Goal: Task Accomplishment & Management: Use online tool/utility

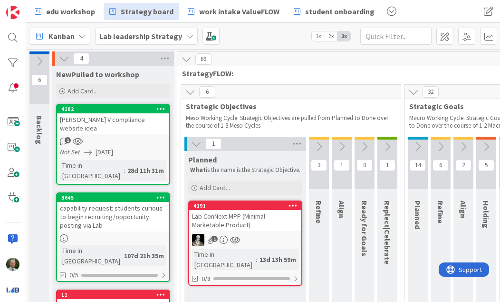
click at [13, 286] on img at bounding box center [12, 289] width 13 height 13
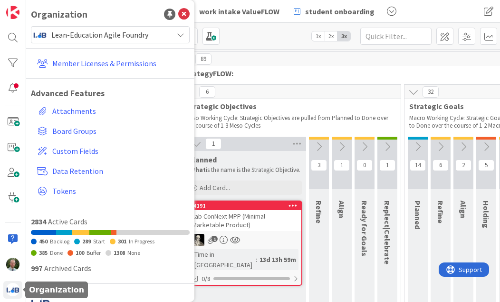
click at [102, 31] on span "Lean-Education Agile Foundry" at bounding box center [109, 34] width 117 height 13
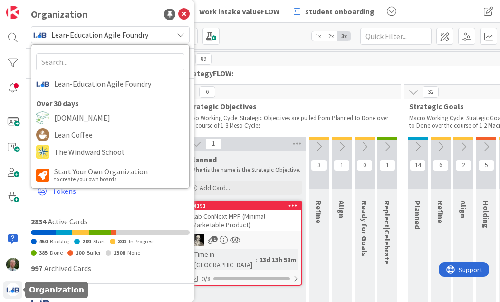
click at [11, 292] on img at bounding box center [12, 289] width 13 height 13
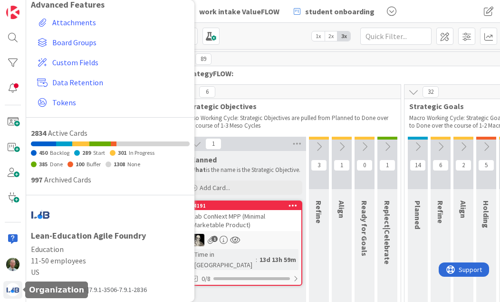
scroll to position [88, 0]
click at [19, 262] on img at bounding box center [12, 263] width 13 height 13
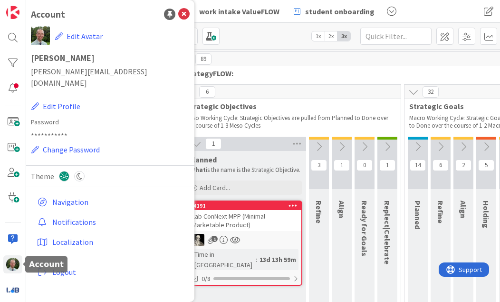
click at [69, 266] on span "Logout" at bounding box center [119, 271] width 134 height 11
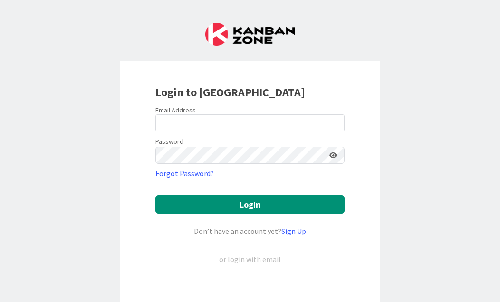
click at [256, 290] on div "Sign in with Google. Opens in new tab" at bounding box center [250, 290] width 189 height 21
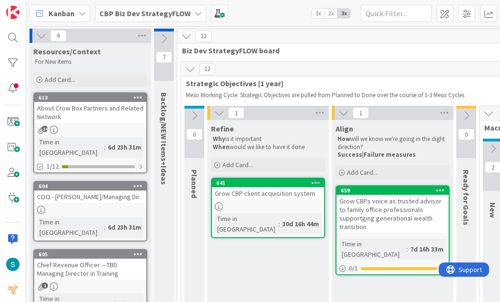
click at [152, 9] on b "CBP Biz Dev StrategyFLOW" at bounding box center [144, 14] width 91 height 10
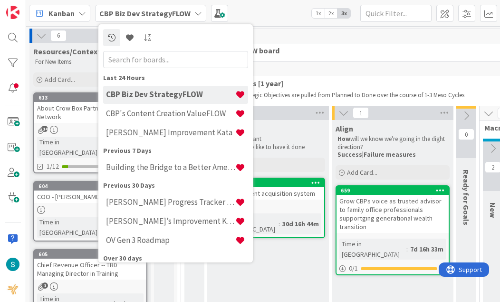
click at [184, 138] on div "Simon’s Improvement Kata" at bounding box center [175, 133] width 145 height 18
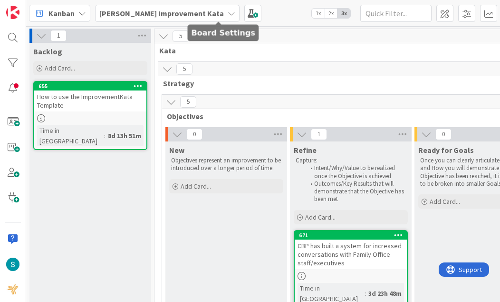
click at [245, 17] on span at bounding box center [253, 13] width 17 height 17
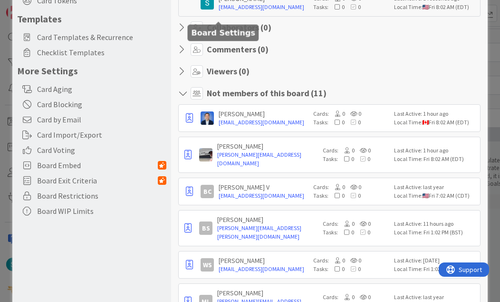
scroll to position [151, 0]
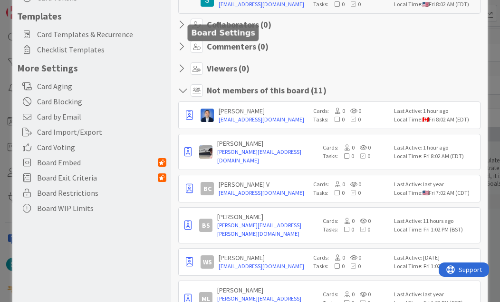
click at [189, 120] on icon "button" at bounding box center [189, 115] width 7 height 10
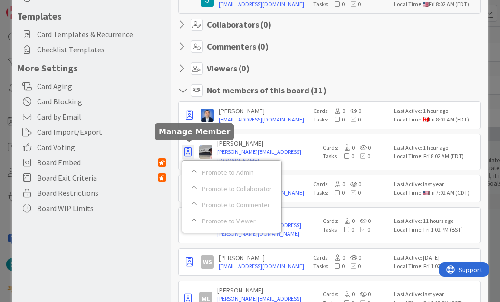
click at [375, 52] on div "Commenters ( 0 )" at bounding box center [329, 46] width 302 height 12
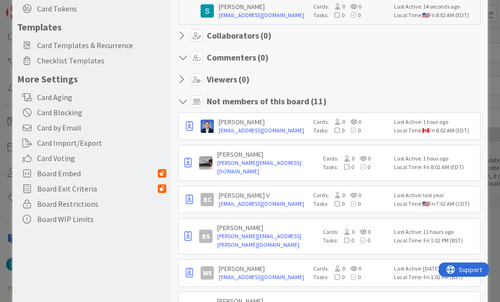
scroll to position [148, 0]
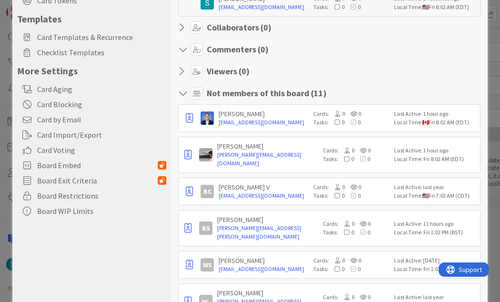
click at [196, 125] on button "button" at bounding box center [189, 118] width 13 height 14
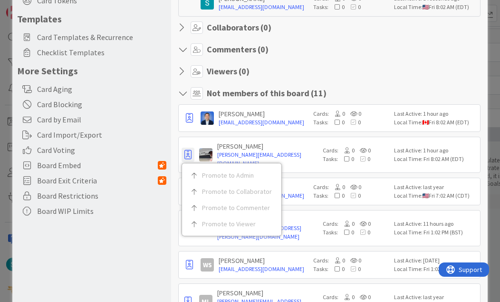
click at [423, 66] on div "Viewers ( 0 )" at bounding box center [329, 71] width 302 height 12
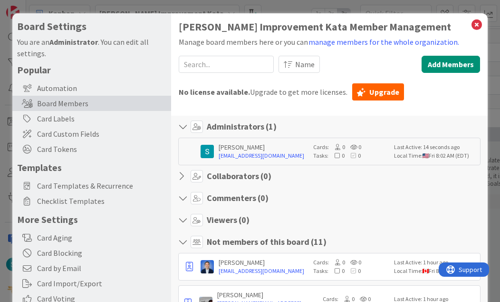
scroll to position [0, 0]
click at [479, 25] on icon at bounding box center [477, 24] width 12 height 13
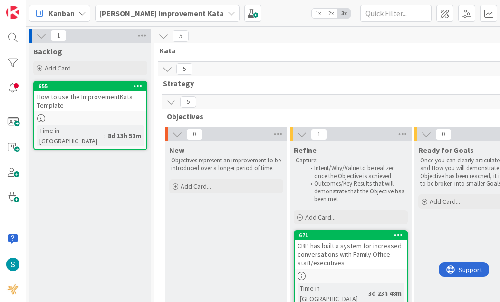
click at [137, 19] on div "Simon’s Improvement Kata" at bounding box center [167, 13] width 145 height 17
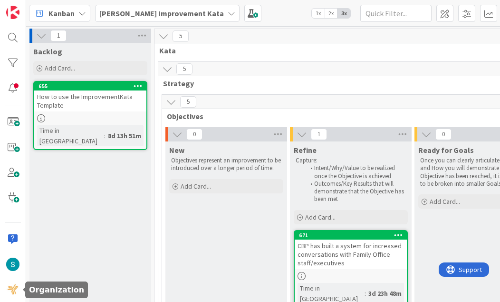
click at [11, 291] on img at bounding box center [12, 289] width 13 height 13
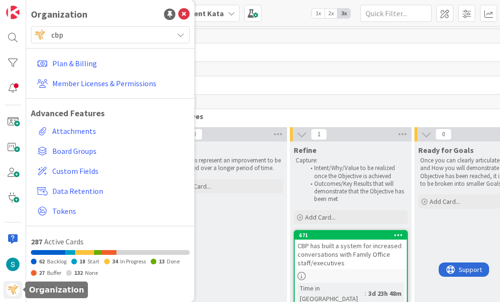
click at [86, 76] on link "Member Licenses & Permissions" at bounding box center [111, 83] width 157 height 17
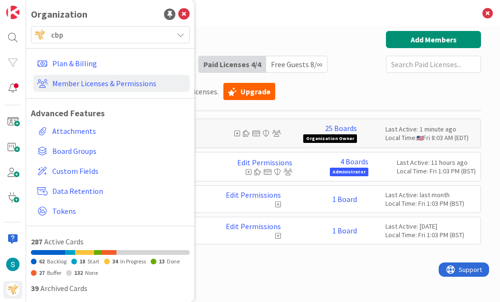
click at [249, 24] on h3 "Member Licenses & Permissions" at bounding box center [263, 13] width 436 height 26
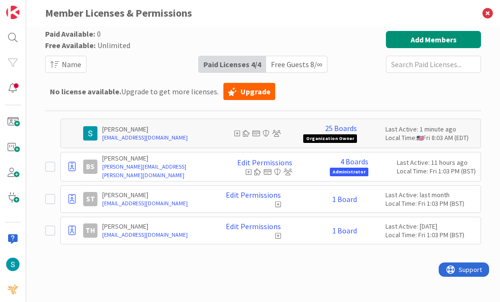
click at [292, 58] on div "Free Guests 8 / ∞" at bounding box center [296, 64] width 61 height 16
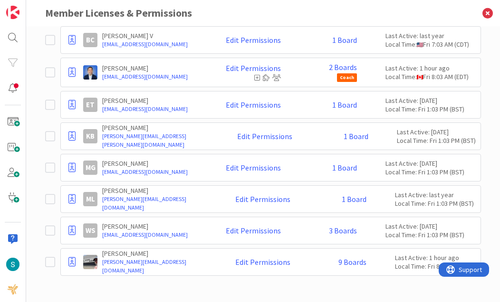
scroll to position [92, 0]
click at [73, 260] on icon at bounding box center [72, 262] width 7 height 10
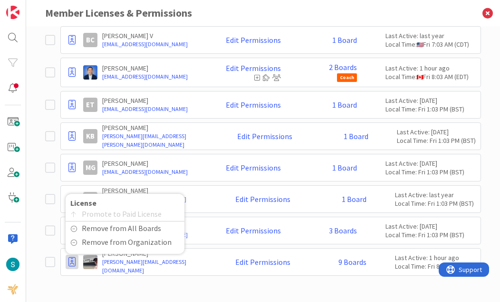
click at [188, 143] on link "kevin.bergman@olympusventures.com" at bounding box center [159, 140] width 114 height 17
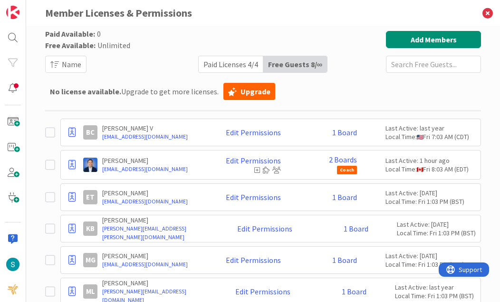
scroll to position [0, 0]
click at [485, 14] on icon at bounding box center [488, 13] width 25 height 26
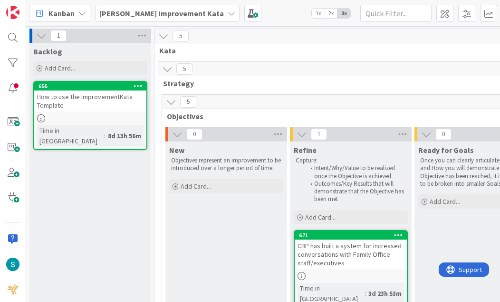
click at [43, 30] on icon at bounding box center [41, 35] width 10 height 10
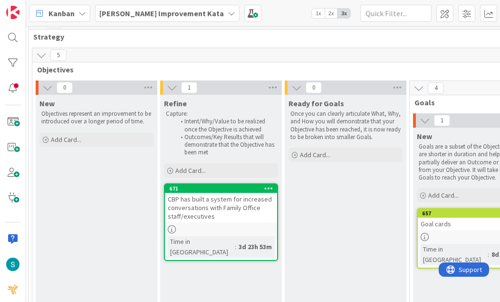
scroll to position [47, 28]
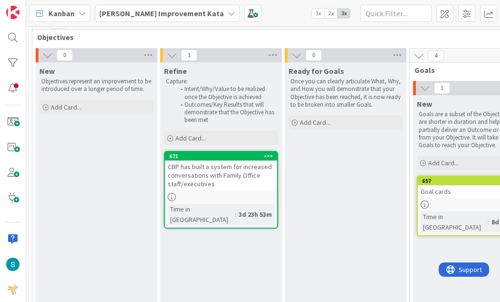
scroll to position [78, 27]
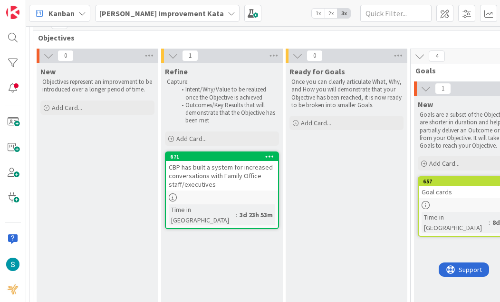
click at [243, 178] on div "CBP has built a system for increased conversations with Family Office staff/exe…" at bounding box center [222, 175] width 112 height 29
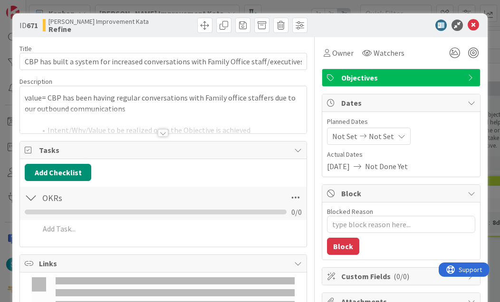
type textarea "x"
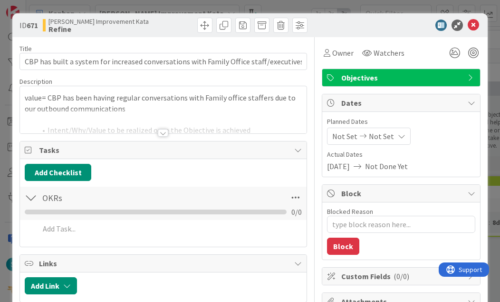
click at [163, 136] on div at bounding box center [163, 133] width 10 height 8
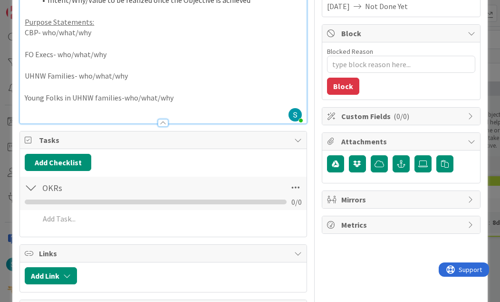
scroll to position [164, 0]
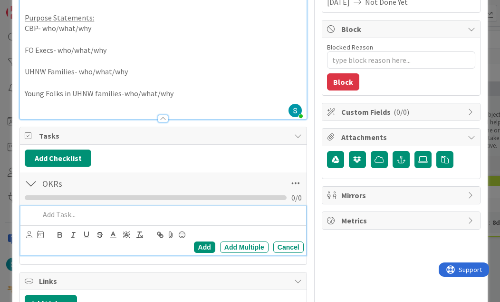
click at [65, 209] on p at bounding box center [169, 214] width 260 height 11
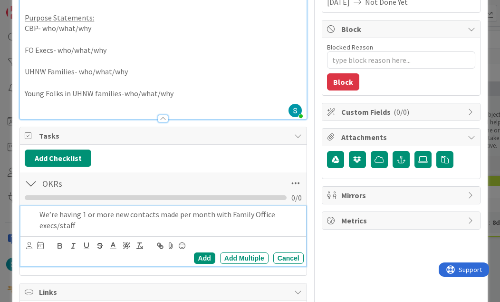
click at [208, 255] on div "Add" at bounding box center [204, 257] width 21 height 11
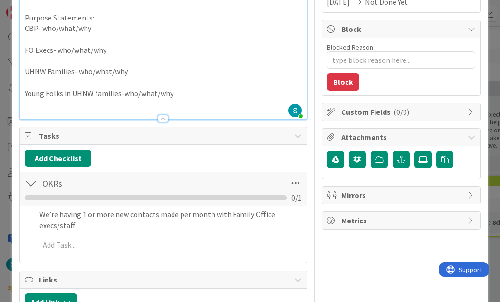
type textarea "x"
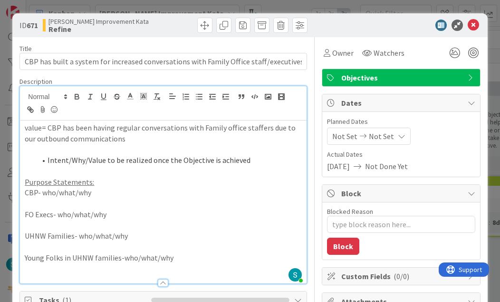
scroll to position [0, 0]
click at [382, 131] on span "Not Set" at bounding box center [381, 135] width 25 height 11
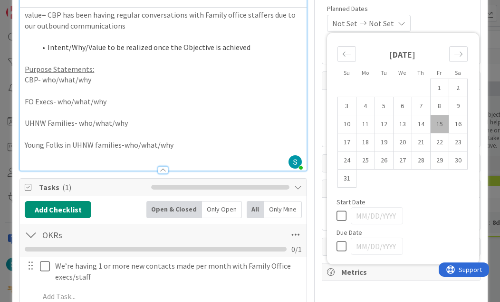
scroll to position [112, 0]
click at [458, 55] on icon "Move forward to switch to the next month." at bounding box center [459, 54] width 8 height 5
click at [458, 54] on icon "Move forward to switch to the next month." at bounding box center [458, 54] width 9 height 9
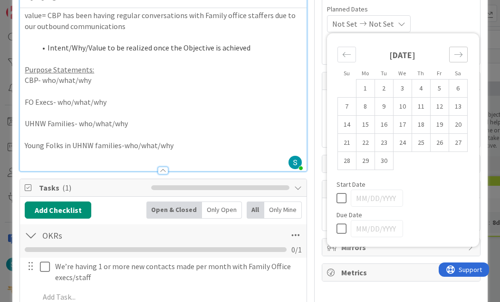
click at [458, 55] on icon "Move forward to switch to the next month." at bounding box center [459, 54] width 8 height 5
click at [457, 54] on icon "Move forward to switch to the next month." at bounding box center [458, 54] width 9 height 9
click at [464, 52] on div "Move forward to switch to the next month." at bounding box center [459, 55] width 19 height 16
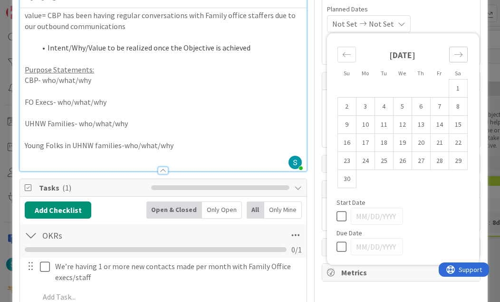
click at [460, 55] on icon "Move forward to switch to the next month." at bounding box center [459, 54] width 8 height 5
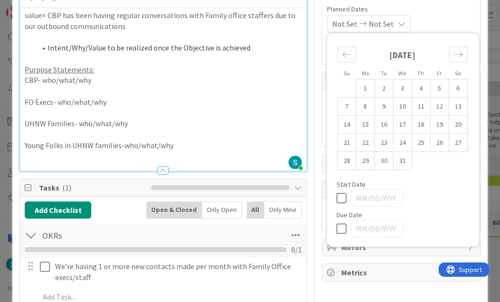
click at [457, 55] on icon "Move forward to switch to the next month." at bounding box center [459, 54] width 8 height 5
click at [453, 58] on div "Move forward to switch to the next month." at bounding box center [459, 55] width 19 height 16
click at [457, 54] on icon "Move forward to switch to the next month." at bounding box center [458, 54] width 9 height 9
click at [456, 54] on icon "Move forward to switch to the next month." at bounding box center [458, 54] width 9 height 9
click at [455, 52] on icon "Move forward to switch to the next month." at bounding box center [458, 54] width 9 height 9
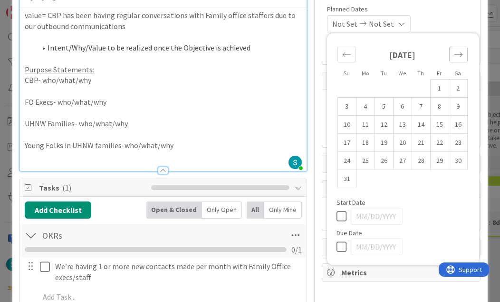
click at [458, 51] on icon "Move forward to switch to the next month." at bounding box center [458, 54] width 9 height 9
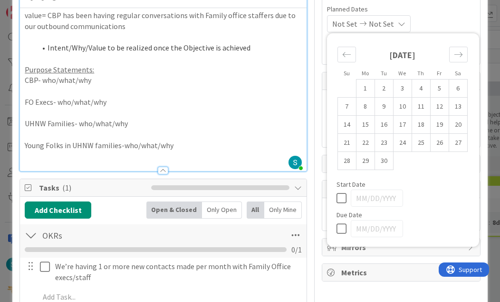
click at [359, 93] on td "1" at bounding box center [365, 88] width 19 height 18
type input "06/01/2026"
type textarea "x"
click at [452, 21] on div "06/01/2026 Not Set Su Mo Tu We Th Fr Sa May 2026 1 2 3 4 5 6 7 8 9 10 11 12 13 …" at bounding box center [401, 23] width 148 height 17
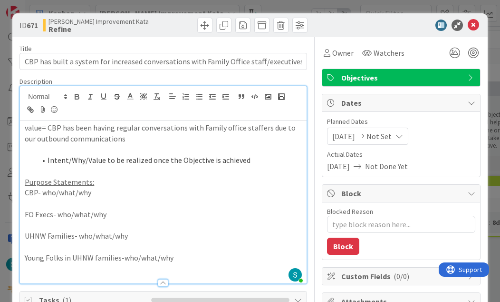
scroll to position [0, 0]
click at [345, 135] on span "06/01/2026" at bounding box center [344, 135] width 23 height 11
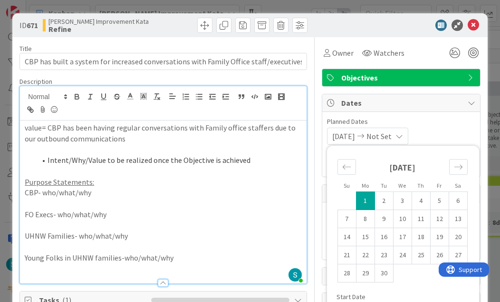
click at [353, 164] on div "Move backward to switch to the previous month." at bounding box center [347, 167] width 19 height 16
click at [349, 164] on icon "Move backward to switch to the previous month." at bounding box center [347, 166] width 9 height 9
click at [349, 163] on icon "Move backward to switch to the previous month." at bounding box center [347, 166] width 9 height 9
click at [349, 164] on icon "Move backward to switch to the previous month." at bounding box center [347, 166] width 9 height 9
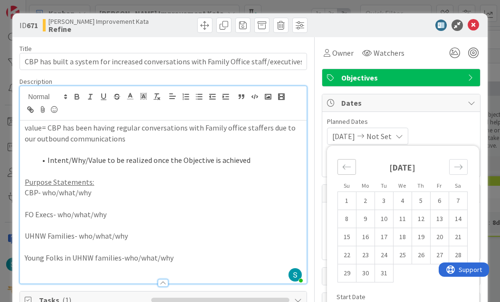
click at [352, 161] on div "Move backward to switch to the previous month." at bounding box center [347, 167] width 19 height 16
click at [350, 169] on icon "Move backward to switch to the previous month." at bounding box center [347, 166] width 9 height 9
click at [348, 165] on icon "Move backward to switch to the previous month." at bounding box center [347, 166] width 9 height 9
click at [347, 165] on icon "Move backward to switch to the previous month." at bounding box center [347, 166] width 9 height 9
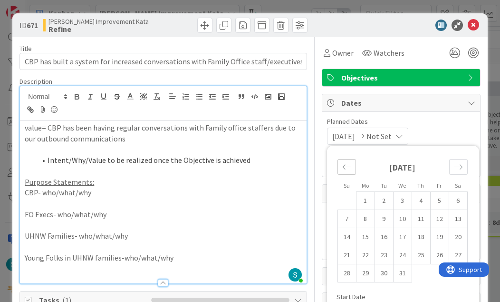
click at [343, 168] on icon "Move backward to switch to the previous month." at bounding box center [347, 166] width 9 height 9
click at [346, 163] on icon "Move backward to switch to the previous month." at bounding box center [347, 166] width 9 height 9
click at [346, 165] on icon "Move backward to switch to the previous month." at bounding box center [347, 166] width 9 height 9
click at [350, 167] on icon "Move backward to switch to the previous month." at bounding box center [347, 166] width 9 height 9
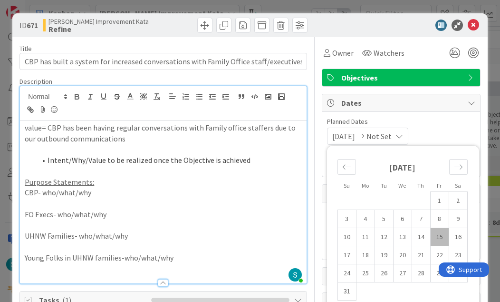
click at [392, 139] on span "Not Set" at bounding box center [379, 135] width 25 height 11
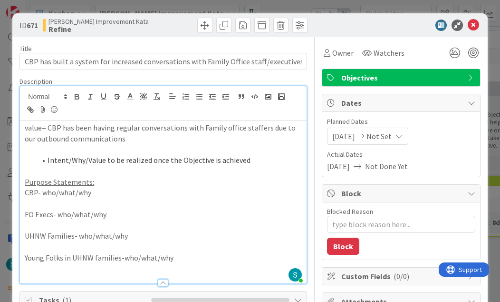
click at [389, 137] on span "Not Set" at bounding box center [379, 135] width 25 height 11
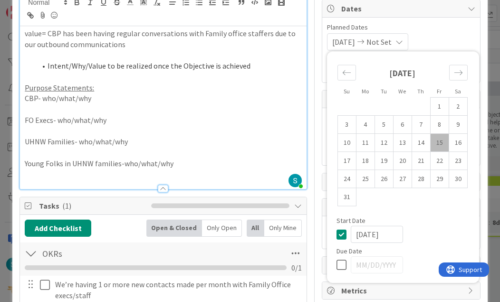
scroll to position [100, 0]
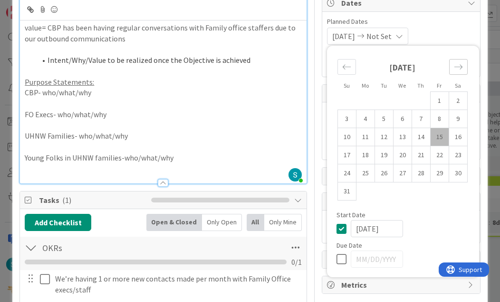
click at [459, 64] on icon "Move forward to switch to the next month." at bounding box center [458, 66] width 9 height 9
click at [460, 67] on icon "Move forward to switch to the next month." at bounding box center [458, 66] width 9 height 9
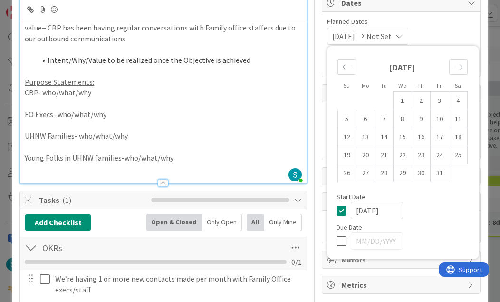
click at [447, 172] on td "31" at bounding box center [440, 173] width 19 height 18
type input "10/31/2025"
type textarea "x"
click at [456, 33] on div "10/31/2025 Not Set Su Mo Tu We Th Fr Sa September 2025 1 2 3 4 5 6 7 8 9 10 11 …" at bounding box center [401, 36] width 148 height 17
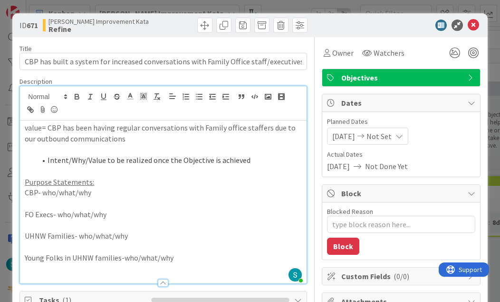
scroll to position [0, 0]
click at [350, 137] on span "10/31/2025" at bounding box center [344, 135] width 23 height 11
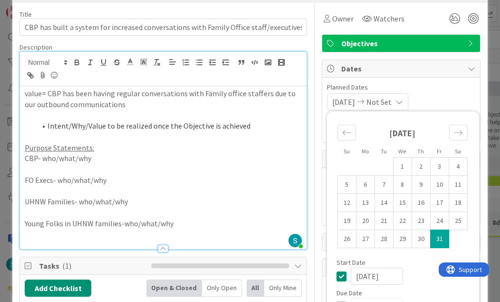
scroll to position [37, 0]
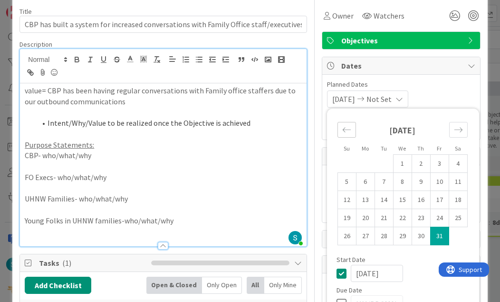
click at [351, 130] on icon "Move backward to switch to the previous month." at bounding box center [347, 129] width 9 height 9
click at [352, 131] on div "Move backward to switch to the previous month." at bounding box center [347, 130] width 19 height 16
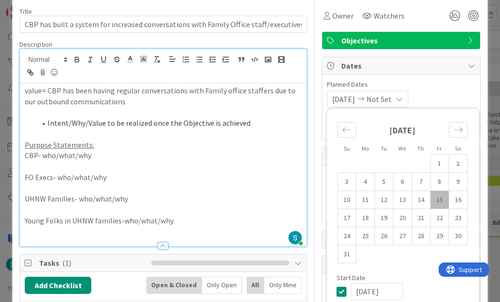
click at [449, 84] on span "Planned Dates" at bounding box center [401, 84] width 148 height 10
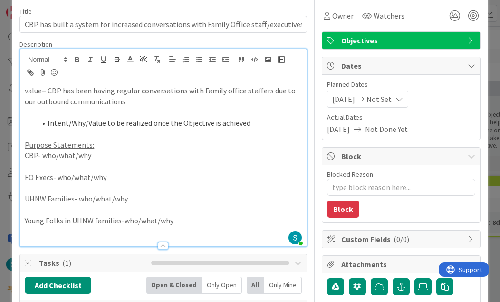
click at [392, 100] on span "Not Set" at bounding box center [379, 98] width 25 height 11
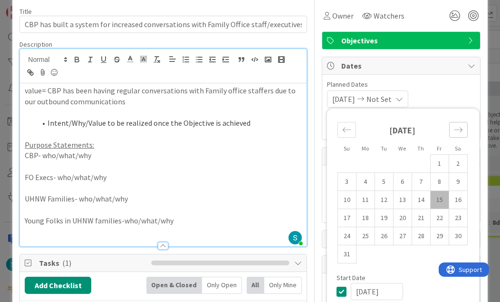
click at [460, 130] on icon "Move forward to switch to the next month." at bounding box center [459, 129] width 8 height 5
click at [460, 128] on icon "Move forward to switch to the next month." at bounding box center [458, 129] width 9 height 9
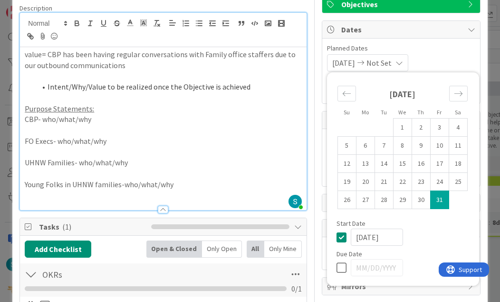
scroll to position [78, 0]
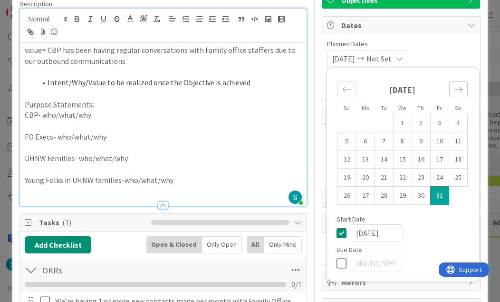
click at [461, 90] on icon "Move forward to switch to the next month." at bounding box center [458, 89] width 9 height 9
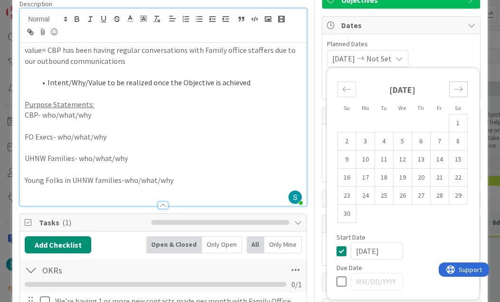
click at [461, 90] on icon "Move forward to switch to the next month." at bounding box center [458, 89] width 9 height 9
click at [460, 90] on icon "Move forward to switch to the next month." at bounding box center [458, 89] width 9 height 9
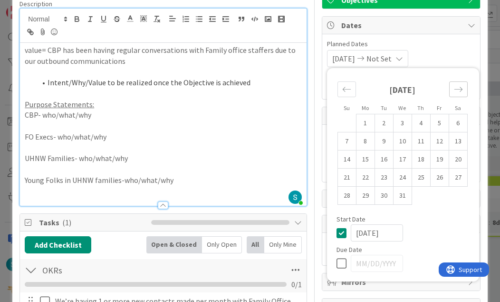
click at [460, 90] on icon "Move forward to switch to the next month." at bounding box center [458, 89] width 9 height 9
click at [405, 195] on td "31" at bounding box center [402, 195] width 19 height 18
type input "12/31/2025"
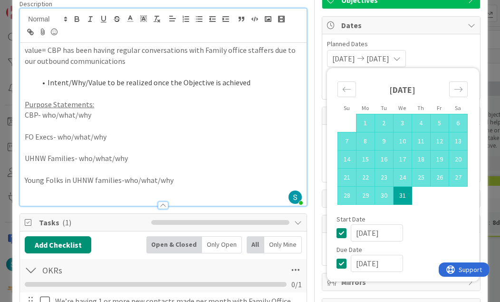
type textarea "x"
click at [335, 61] on span "10/31/2025" at bounding box center [344, 58] width 23 height 11
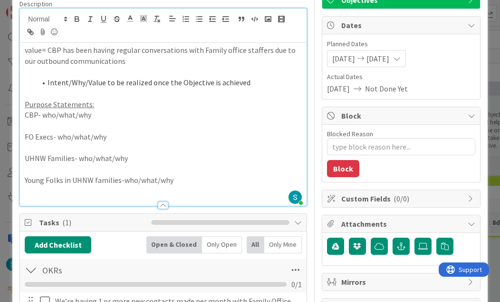
click at [353, 51] on div "10/31/2025 12/31/2025" at bounding box center [366, 58] width 79 height 17
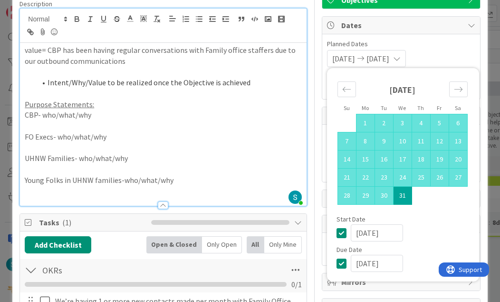
click at [352, 88] on div "Move backward to switch to the previous month." at bounding box center [347, 89] width 19 height 16
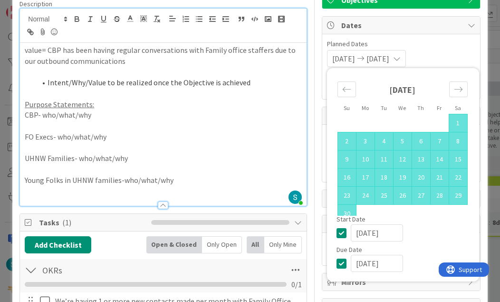
click at [348, 90] on icon "Move backward to switch to the previous month." at bounding box center [347, 89] width 9 height 9
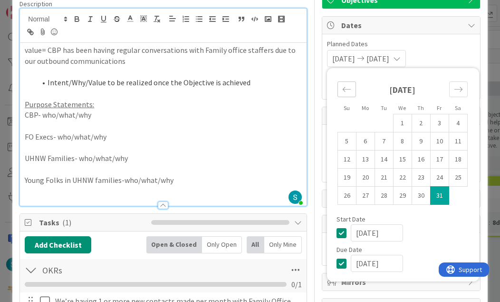
click at [348, 90] on icon "Move backward to switch to the previous month." at bounding box center [347, 89] width 9 height 9
click at [347, 96] on div "Move backward to switch to the previous month." at bounding box center [347, 89] width 19 height 16
click at [351, 87] on icon "Move backward to switch to the previous month." at bounding box center [347, 89] width 9 height 9
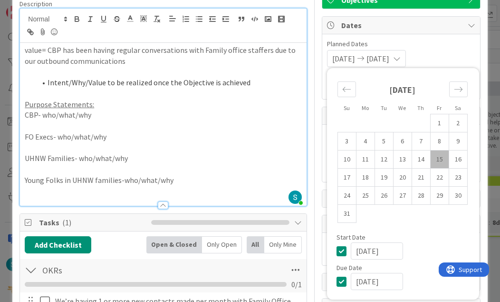
click at [355, 182] on td "17" at bounding box center [347, 177] width 19 height 18
type input "08/17/2025"
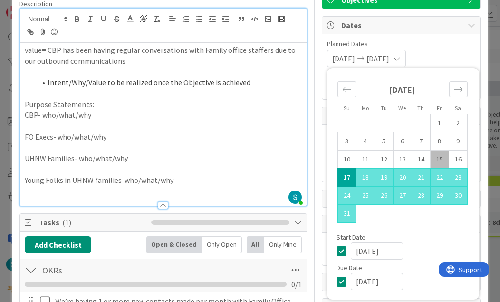
type textarea "x"
click at [451, 59] on div "08/17/2025 12/31/2025 Su Mo Tu We Th Fr Sa July 2025 1 2 3 4 5 6 7 8 9 10 11 12…" at bounding box center [401, 58] width 148 height 17
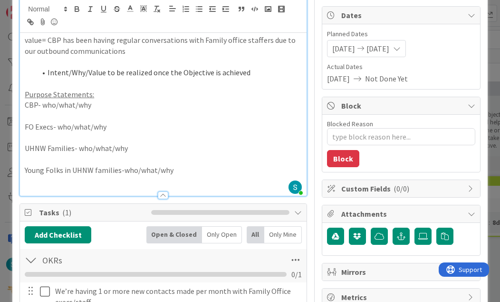
scroll to position [84, 0]
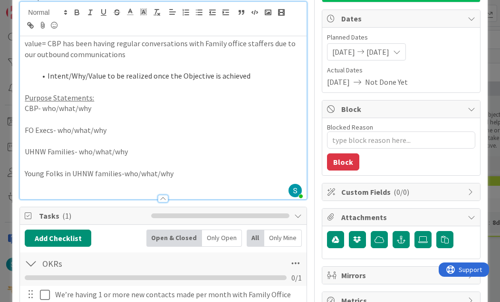
click at [390, 50] on span "12/31/2025" at bounding box center [378, 51] width 23 height 11
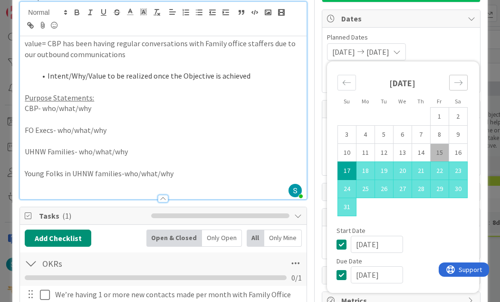
click at [463, 78] on div "Move forward to switch to the next month." at bounding box center [459, 83] width 19 height 16
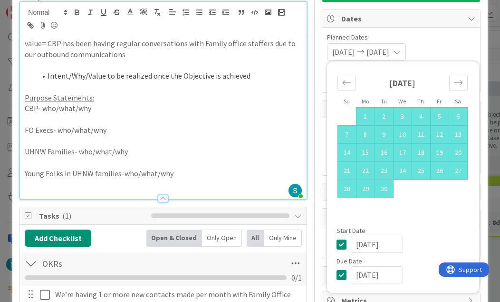
click at [460, 82] on icon "Move forward to switch to the next month." at bounding box center [458, 82] width 9 height 9
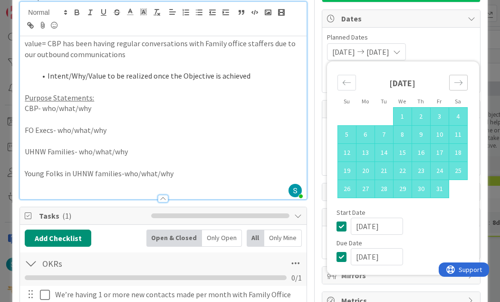
click at [460, 81] on icon "Move forward to switch to the next month." at bounding box center [458, 82] width 9 height 9
click at [458, 84] on icon "Move forward to switch to the next month." at bounding box center [458, 82] width 9 height 9
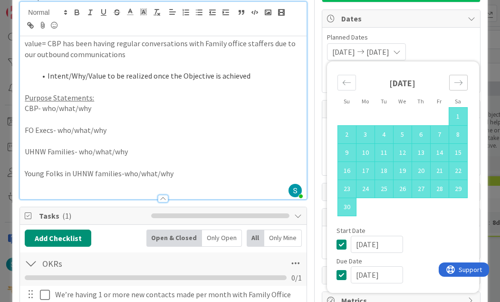
click at [458, 84] on icon "Move forward to switch to the next month." at bounding box center [458, 82] width 9 height 9
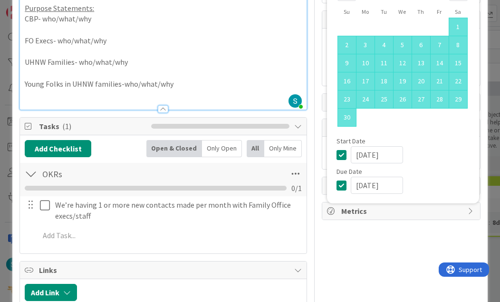
scroll to position [175, 0]
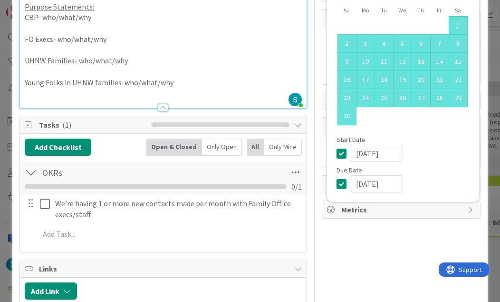
click at [372, 183] on input "12/31/2025" at bounding box center [377, 183] width 52 height 17
click at [361, 182] on input "12/31/2025" at bounding box center [377, 183] width 52 height 17
click at [384, 176] on input "6/31/2025" at bounding box center [377, 183] width 52 height 17
click at [384, 191] on input "6/31/2025" at bounding box center [377, 183] width 52 height 17
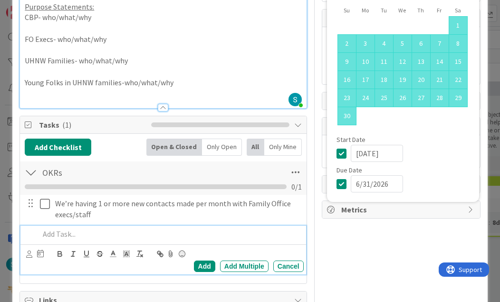
click at [154, 228] on p at bounding box center [169, 233] width 260 height 11
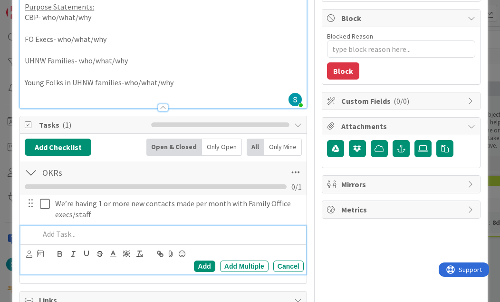
click at [356, 236] on div "Owner Watchers Objectives Dates Planned Dates 08/17/2025 12/31/2025 Su Mo Tu We…" at bounding box center [401, 296] width 159 height 868
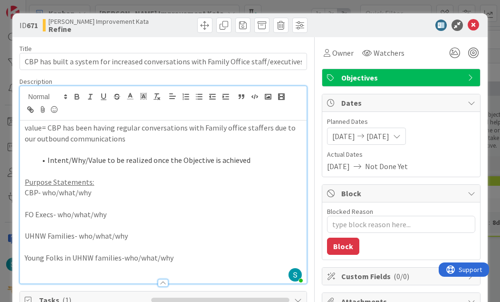
scroll to position [0, 0]
click at [390, 136] on span "12/31/2025" at bounding box center [378, 135] width 23 height 11
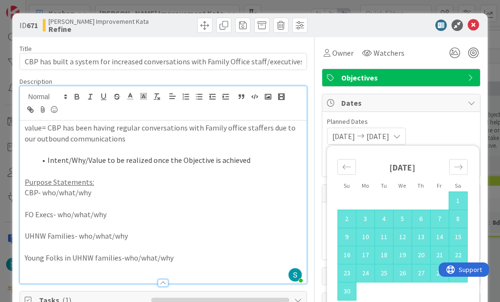
click at [461, 164] on icon "Move forward to switch to the next month." at bounding box center [458, 166] width 9 height 9
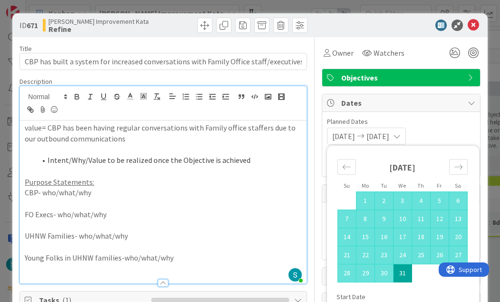
click at [457, 170] on icon "Move forward to switch to the next month." at bounding box center [458, 166] width 9 height 9
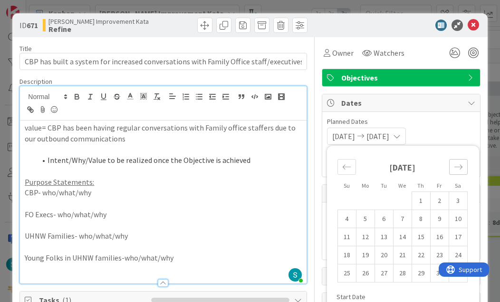
click at [464, 166] on div "Move forward to switch to the next month." at bounding box center [459, 167] width 19 height 16
click at [461, 167] on icon "Move forward to switch to the next month." at bounding box center [459, 166] width 8 height 5
click at [461, 166] on icon "Move forward to switch to the next month." at bounding box center [458, 166] width 9 height 9
click at [459, 170] on icon "Move forward to switch to the next month." at bounding box center [458, 166] width 9 height 9
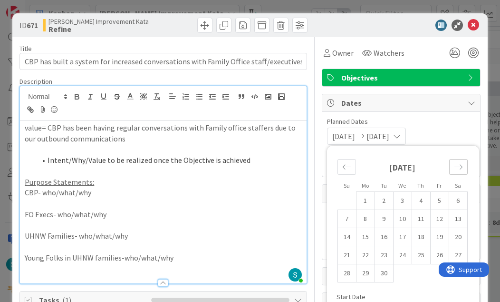
click at [463, 168] on icon "Move forward to switch to the next month." at bounding box center [458, 166] width 9 height 9
click at [404, 196] on td "1" at bounding box center [402, 201] width 19 height 18
type input "07/01/2026"
click at [455, 123] on span "Planned Dates" at bounding box center [401, 122] width 148 height 10
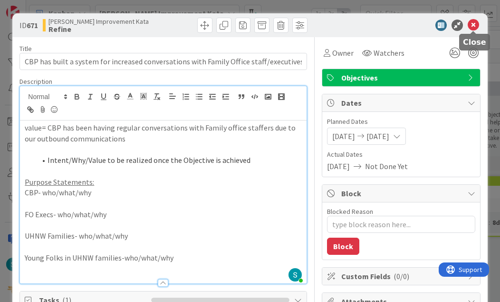
click at [474, 20] on icon at bounding box center [473, 25] width 11 height 11
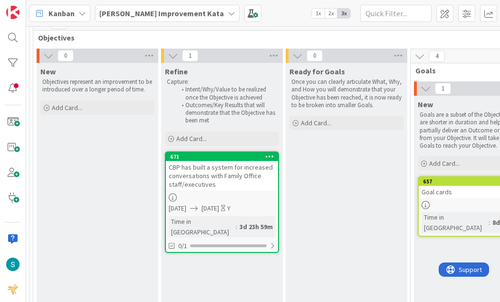
click at [225, 187] on div "CBP has built a system for increased conversations with Family Office staff/exe…" at bounding box center [222, 175] width 112 height 29
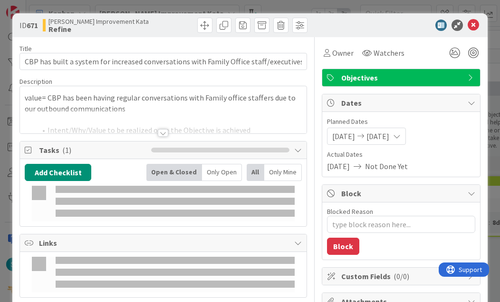
type textarea "x"
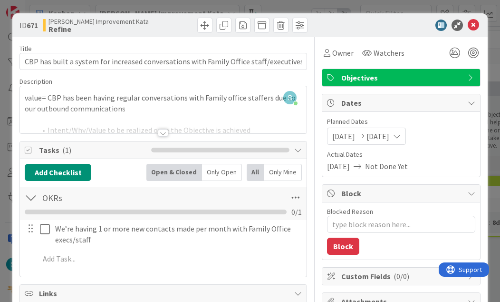
click at [165, 129] on div at bounding box center [163, 133] width 10 height 8
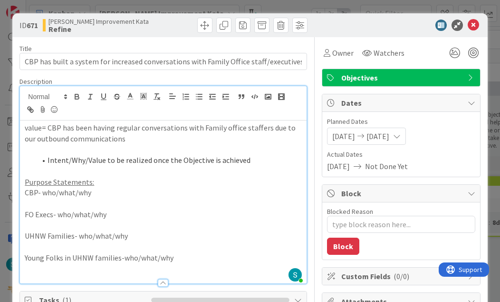
click at [474, 26] on icon at bounding box center [473, 25] width 11 height 11
